Goal: Check status: Check status

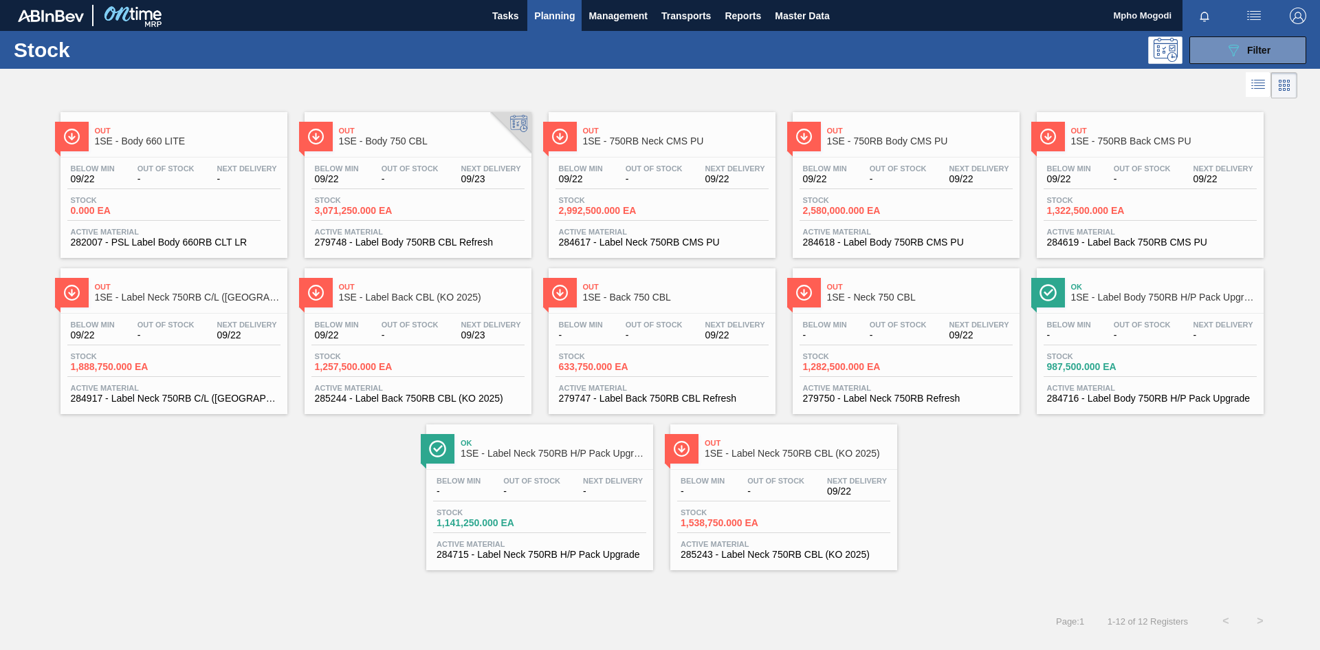
click at [385, 238] on span "279748 - Label Body 750RB CBL Refresh" at bounding box center [418, 242] width 206 height 10
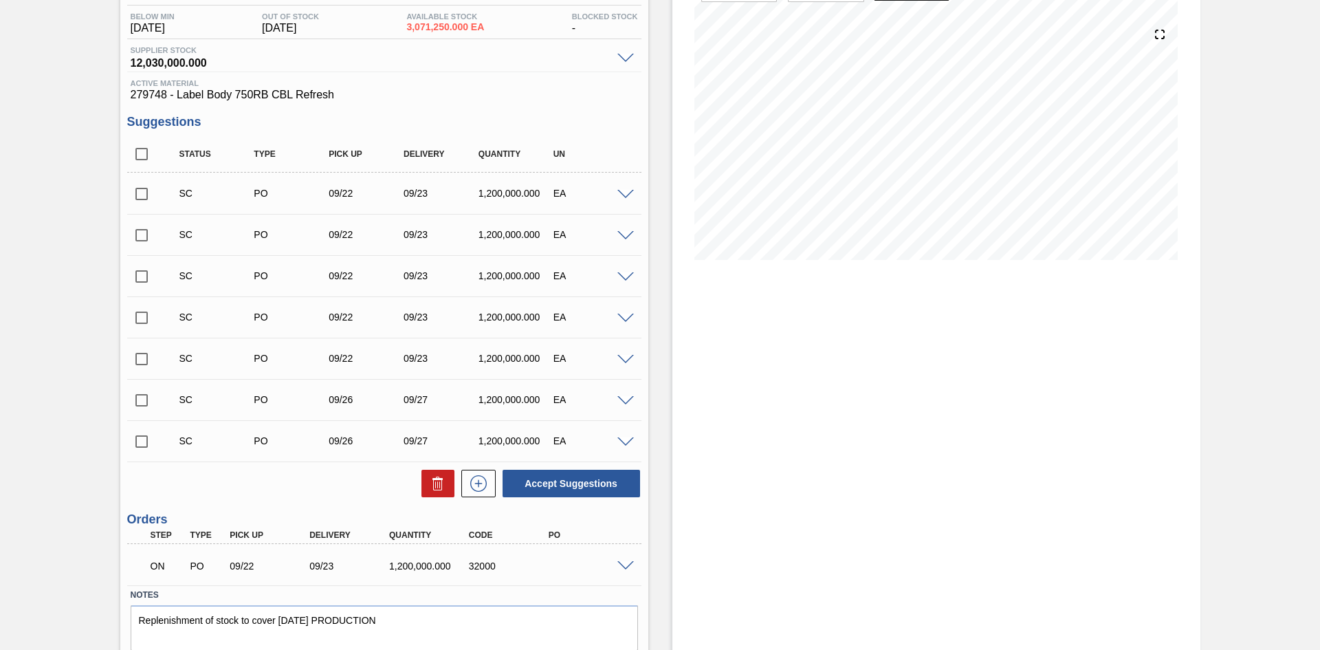
scroll to position [143, 0]
click at [624, 565] on span at bounding box center [625, 565] width 17 height 10
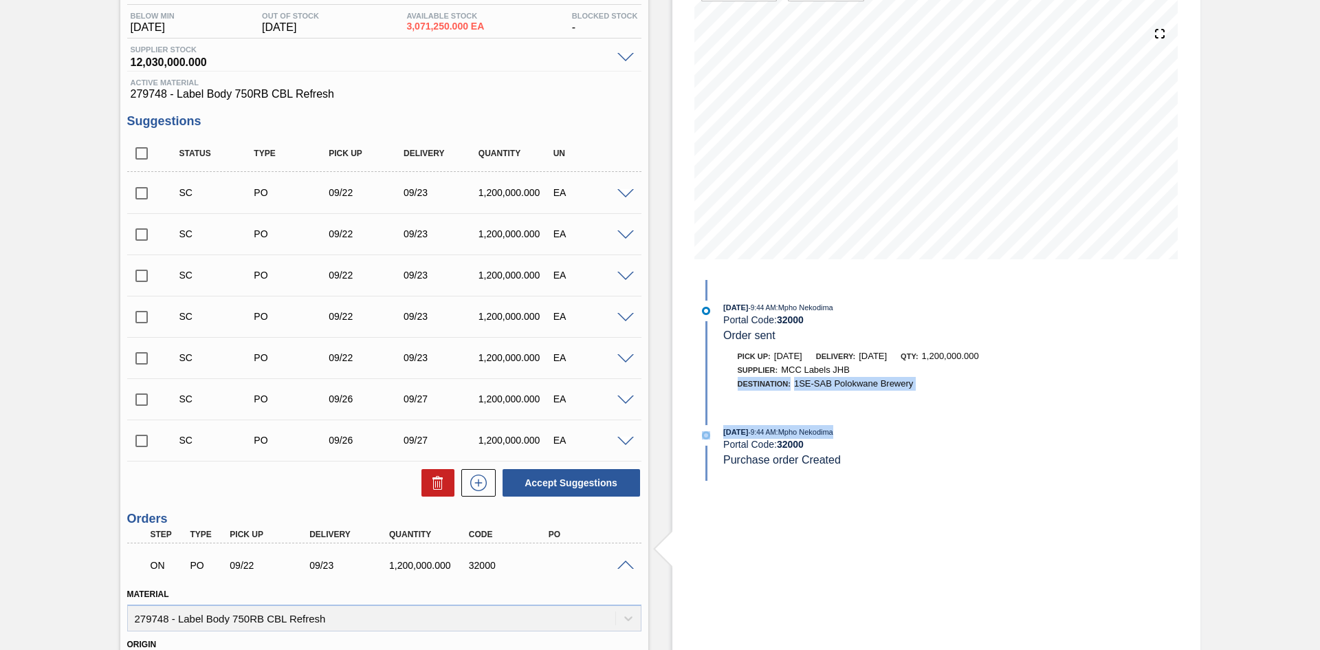
drag, startPoint x: 1317, startPoint y: 365, endPoint x: 1303, endPoint y: 403, distance: 40.5
click at [1305, 418] on div "Negotiating Order 1SE - Body 750 CBL Unit SAB Polokwane Brewery MIN S.P. 8,102,…" at bounding box center [660, 478] width 1320 height 1105
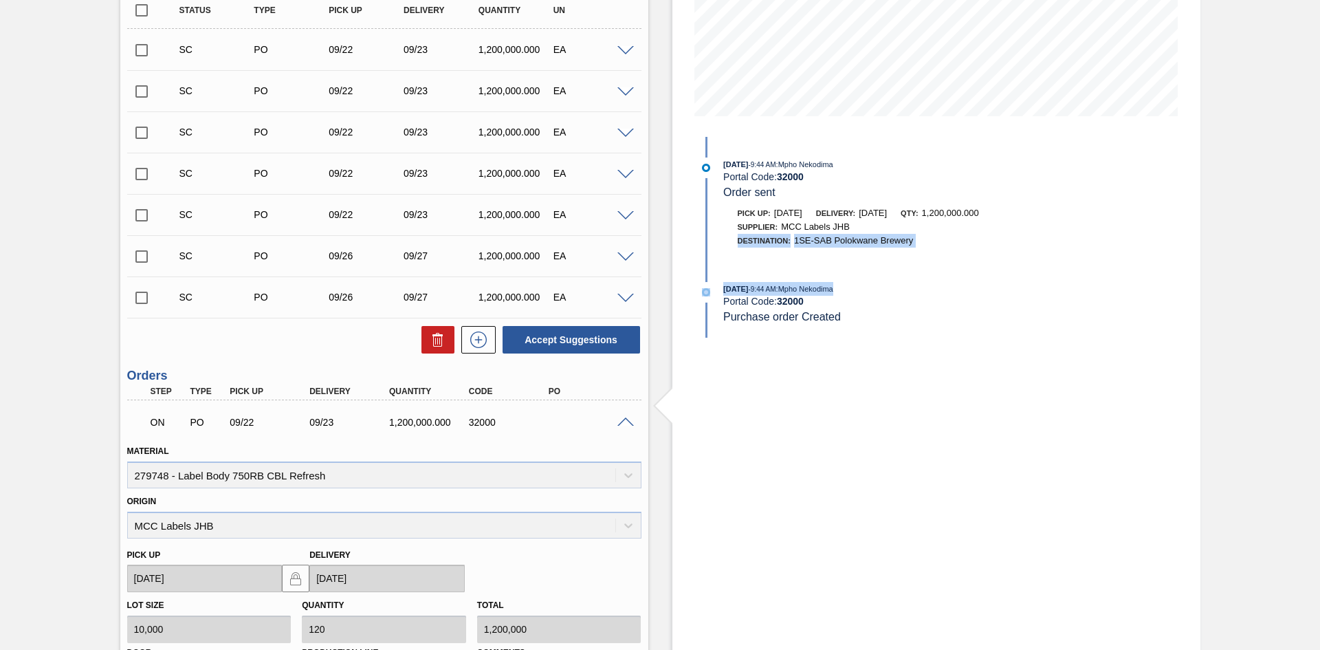
scroll to position [281, 0]
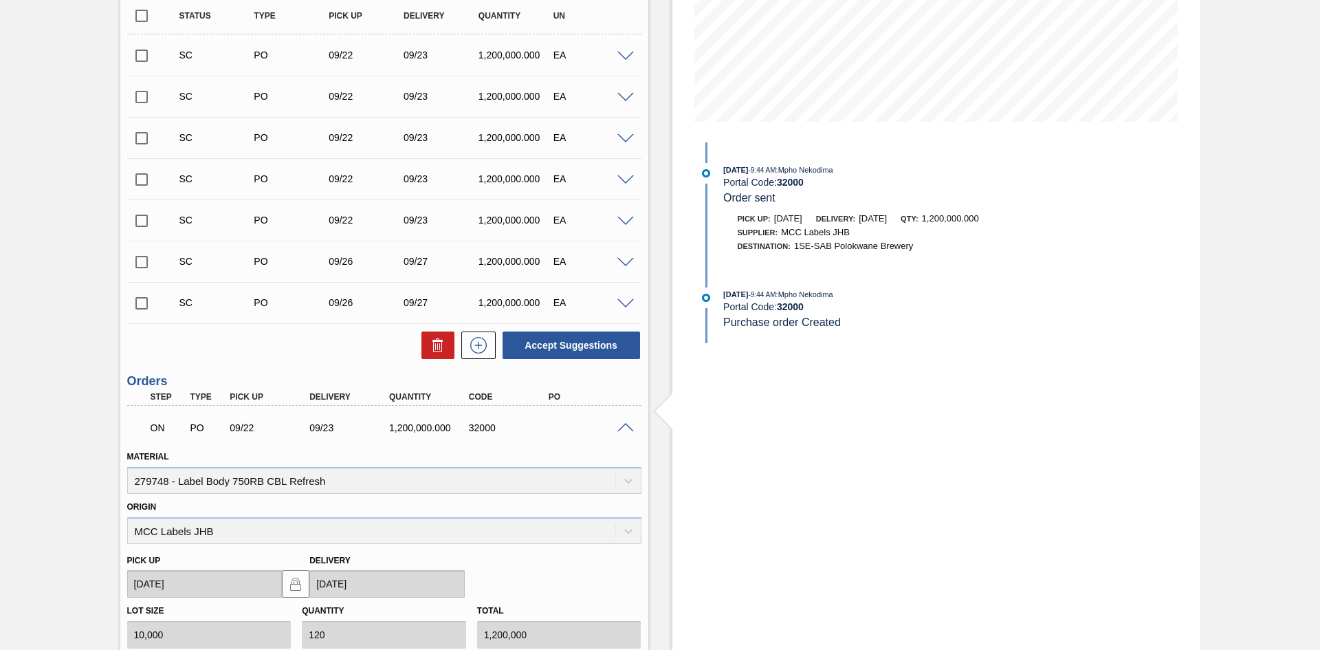
click at [619, 428] on span at bounding box center [625, 428] width 17 height 10
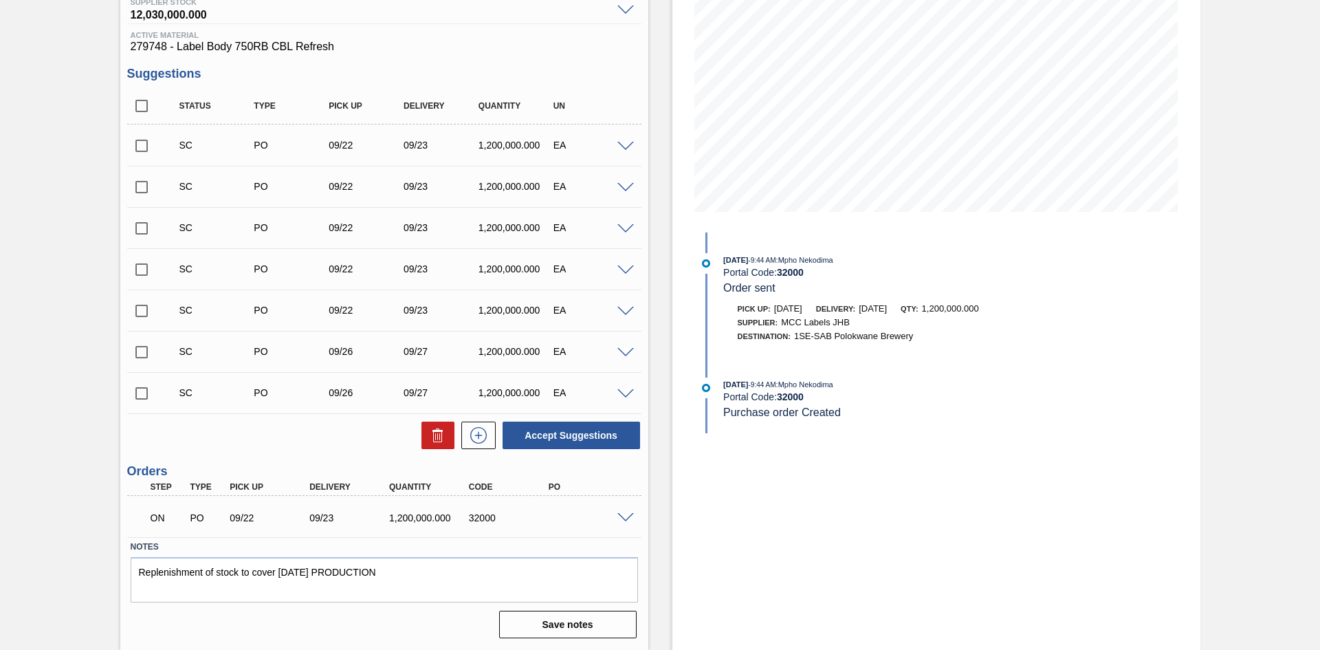
click at [628, 518] on span at bounding box center [625, 518] width 17 height 10
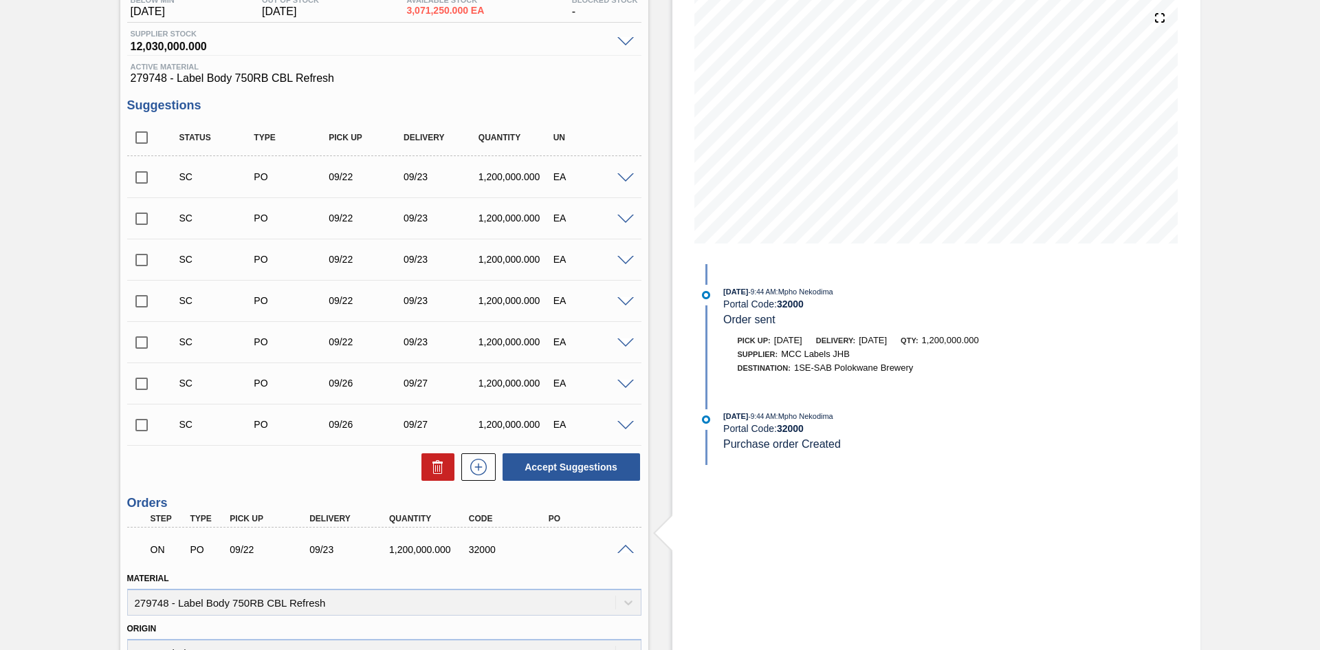
scroll to position [156, 0]
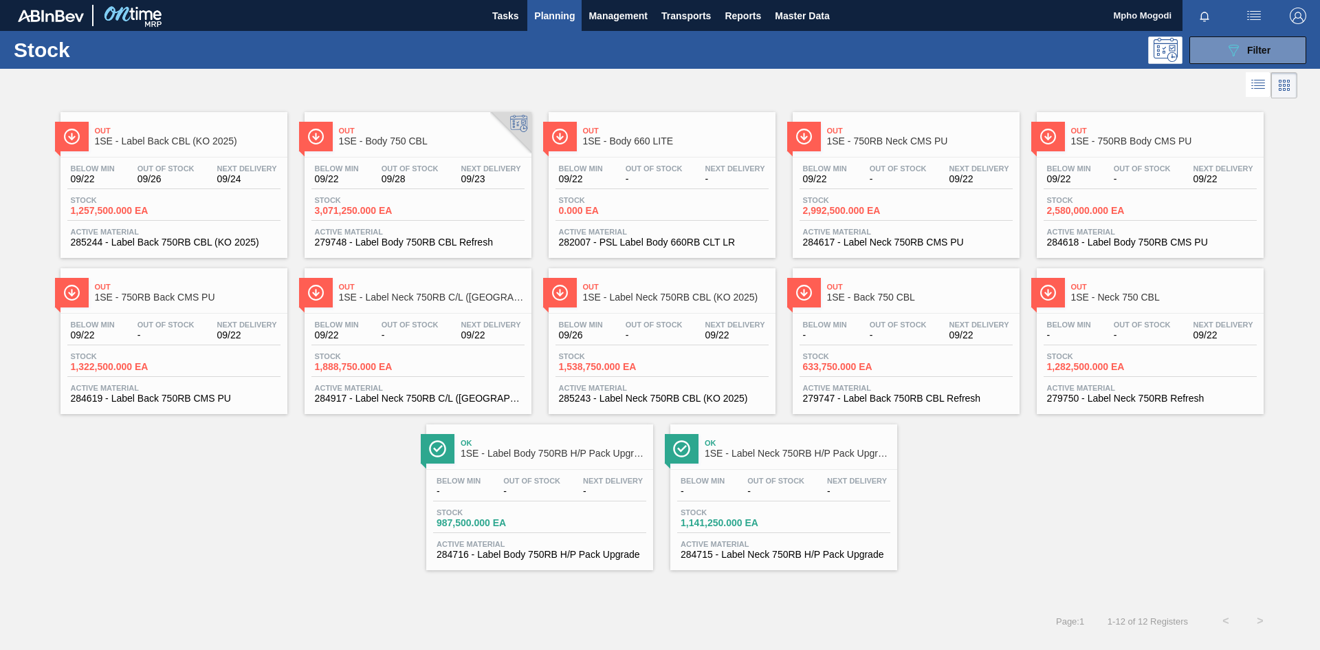
click at [173, 241] on span "285244 - Label Back 750RB CBL (KO 2025)" at bounding box center [174, 242] width 206 height 10
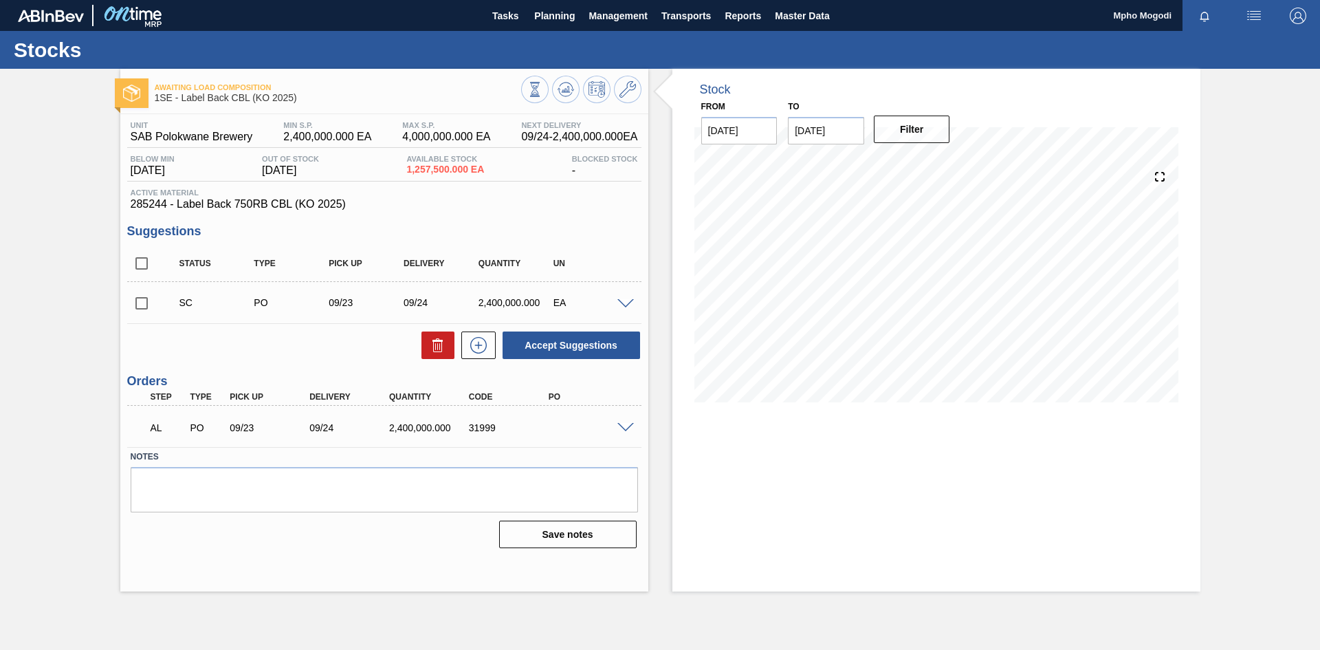
click at [631, 428] on span at bounding box center [625, 428] width 17 height 10
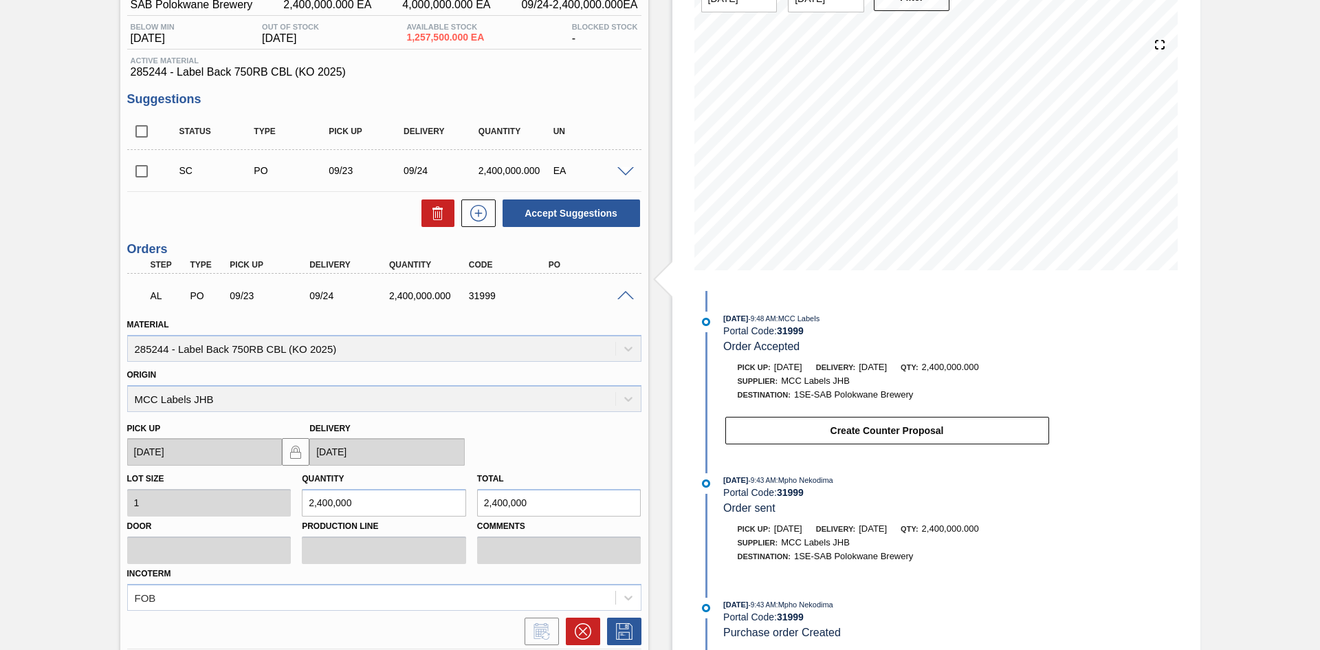
scroll to position [125, 0]
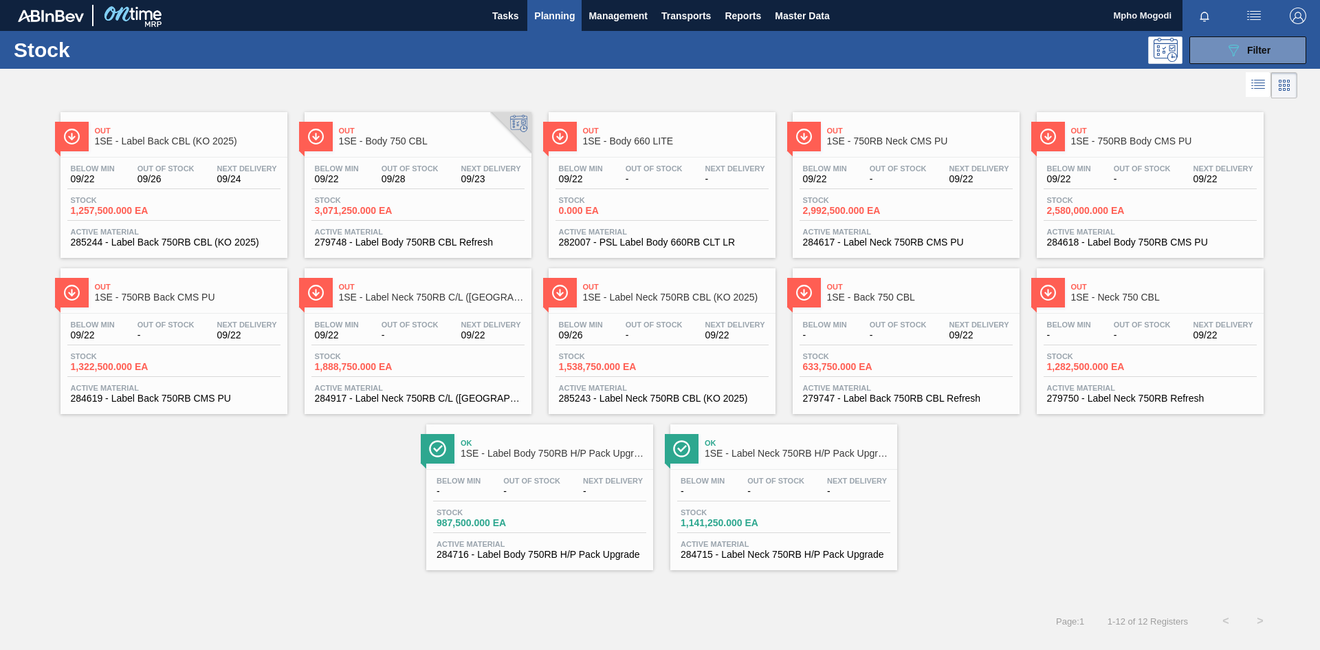
click at [666, 294] on span "1SE - Label Neck 750RB CBL (KO 2025)" at bounding box center [676, 297] width 186 height 10
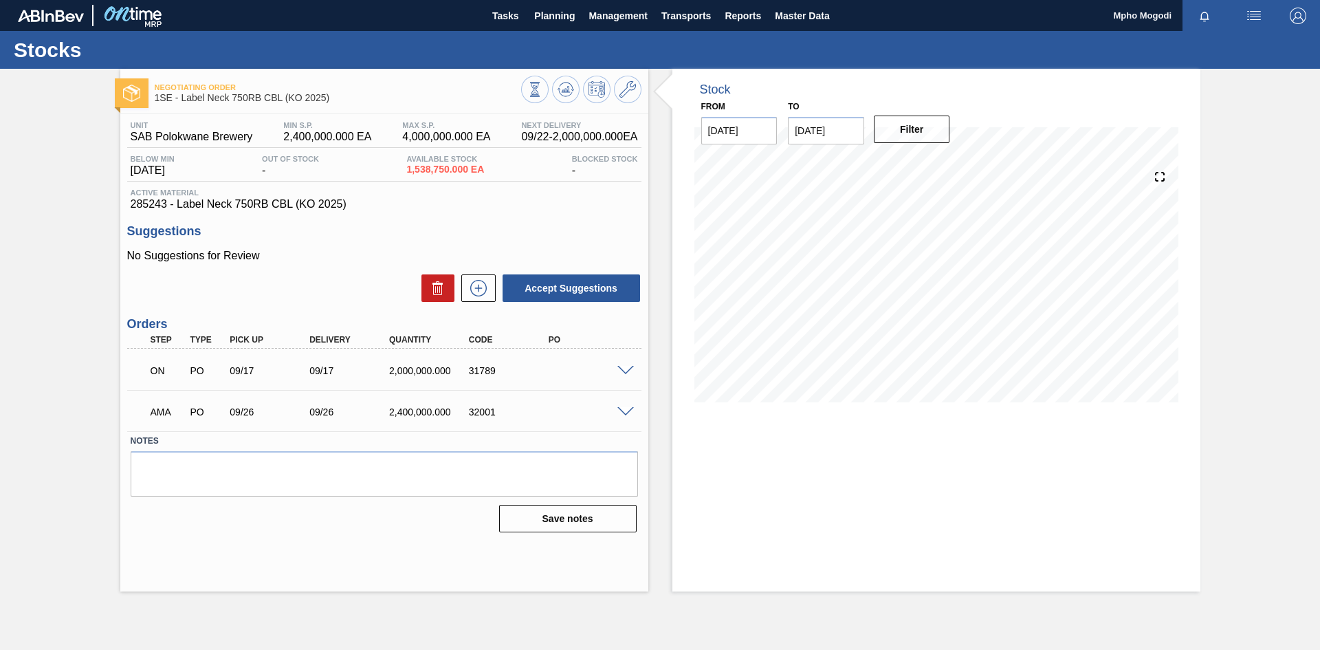
click at [629, 413] on span at bounding box center [625, 412] width 17 height 10
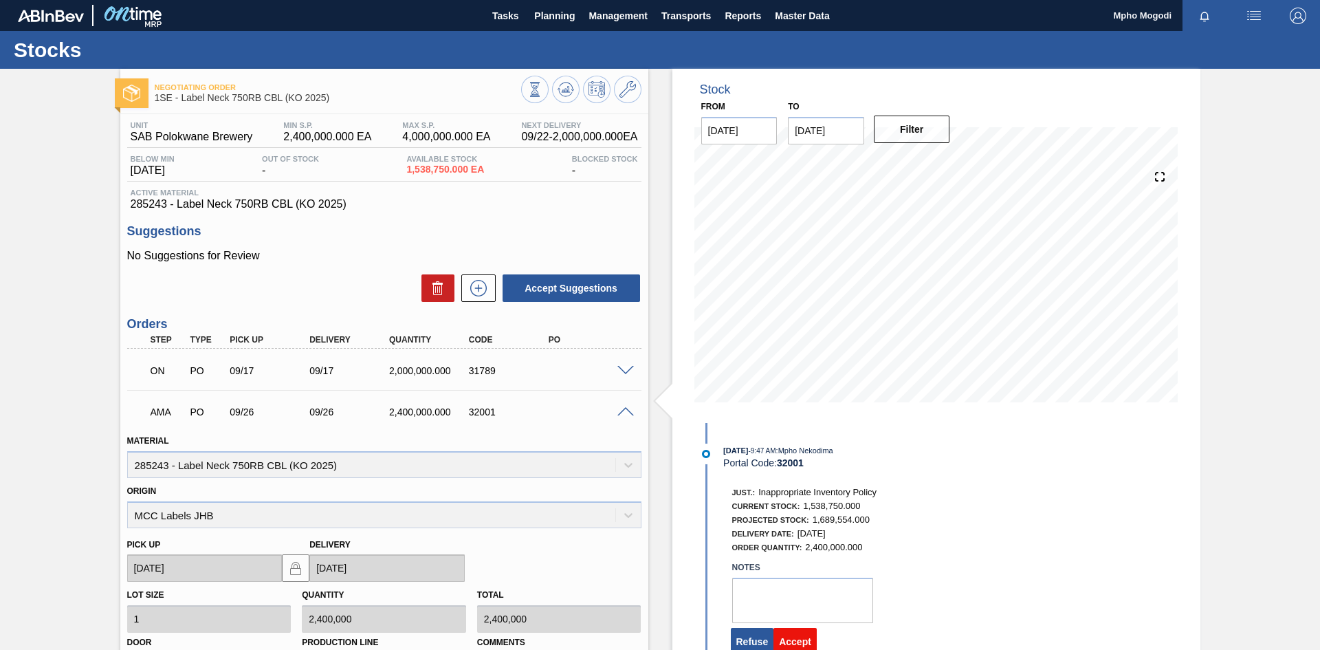
click at [787, 640] on button "Accept" at bounding box center [795, 642] width 43 height 28
